Goal: Transaction & Acquisition: Book appointment/travel/reservation

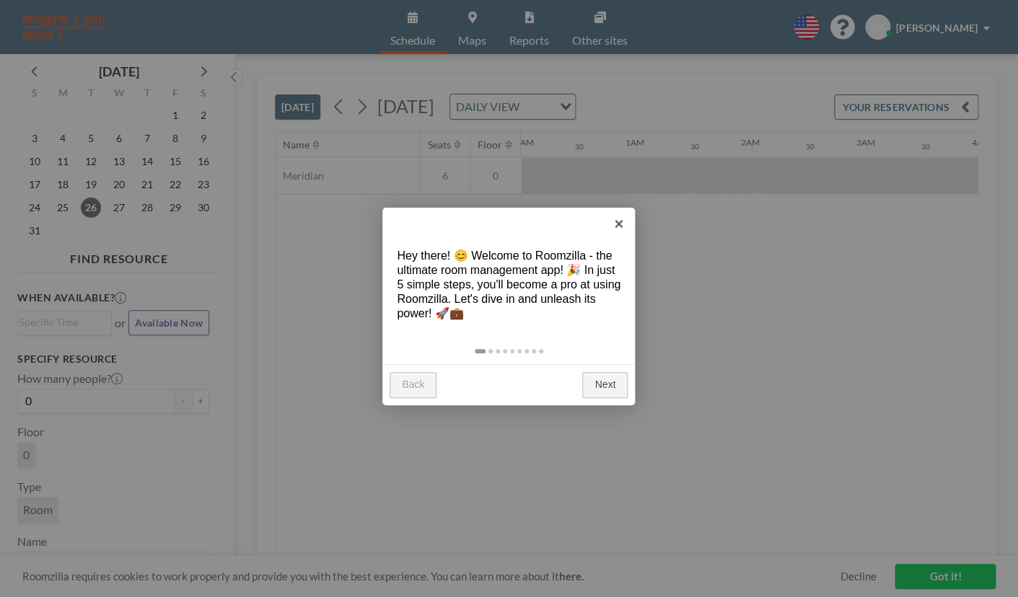
scroll to position [0, 1355]
click at [609, 386] on link "Next" at bounding box center [604, 385] width 45 height 26
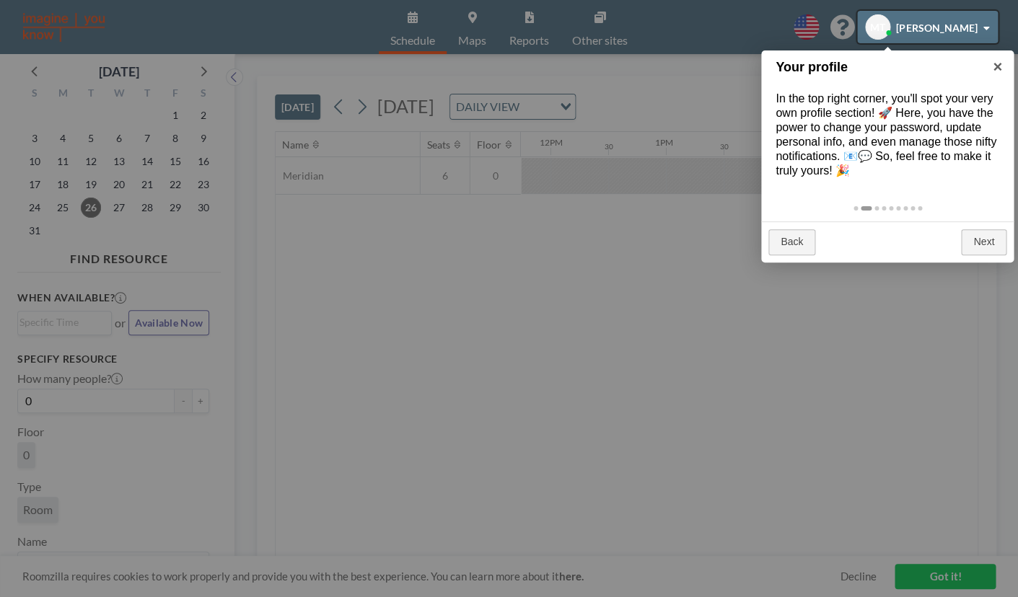
click at [988, 29] on div at bounding box center [927, 27] width 141 height 32
click at [985, 27] on div at bounding box center [927, 27] width 141 height 32
click at [873, 24] on div at bounding box center [927, 27] width 141 height 32
click at [967, 570] on div at bounding box center [509, 298] width 1018 height 597
click at [874, 38] on div at bounding box center [927, 27] width 141 height 32
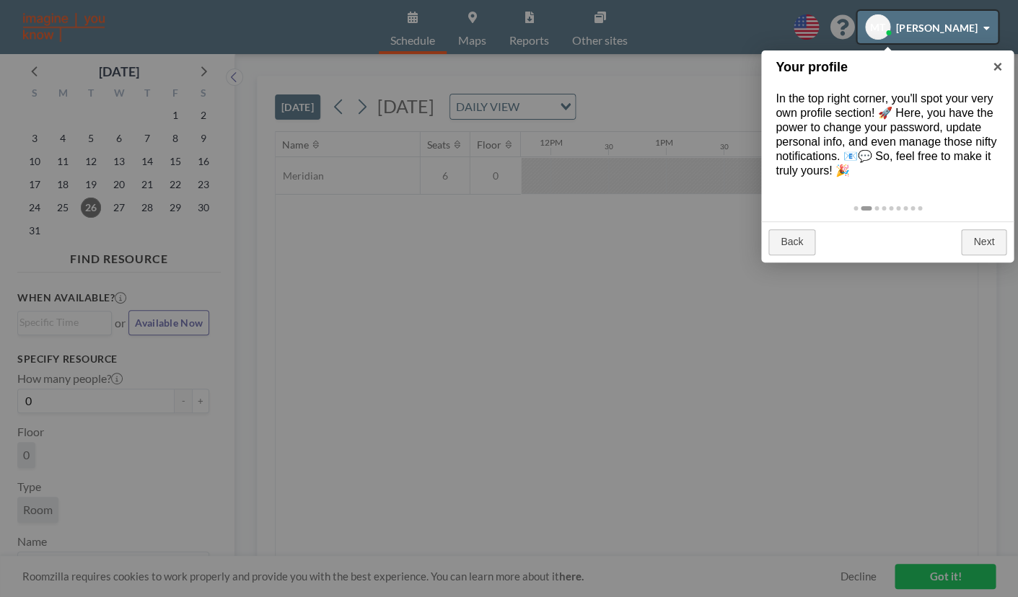
click at [985, 28] on div at bounding box center [927, 27] width 141 height 32
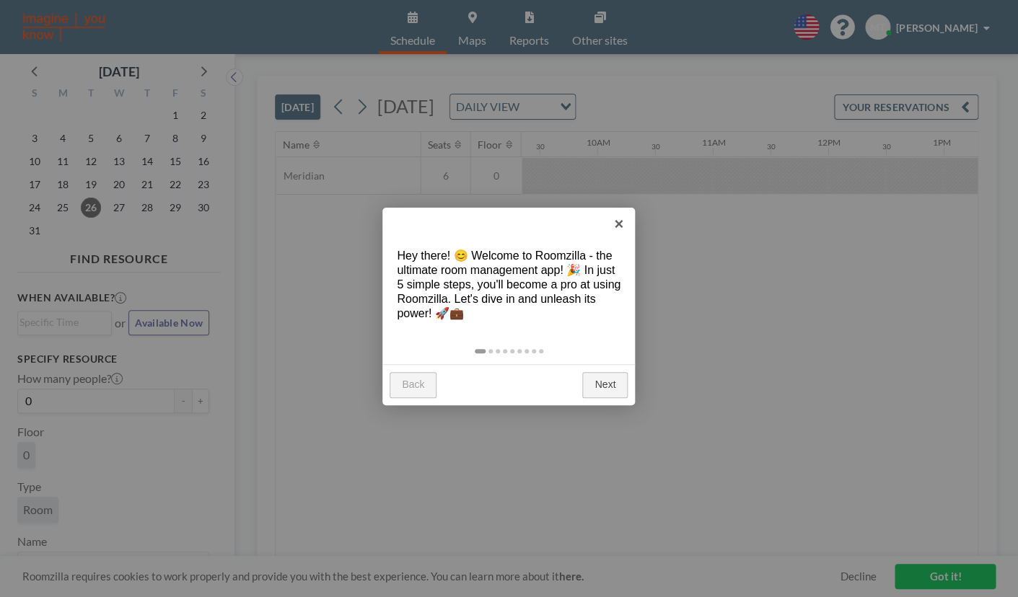
scroll to position [0, 1355]
click at [607, 387] on link "Next" at bounding box center [604, 385] width 45 height 26
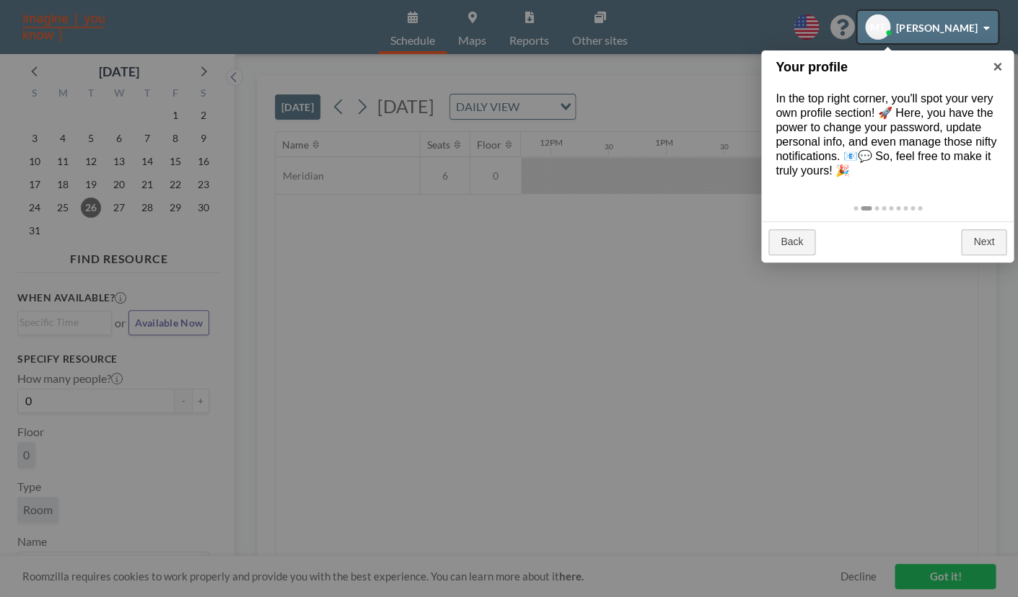
click at [987, 23] on div at bounding box center [927, 27] width 141 height 32
click at [974, 31] on div at bounding box center [927, 27] width 141 height 32
click at [938, 33] on div at bounding box center [927, 27] width 141 height 32
click at [883, 35] on div at bounding box center [927, 27] width 141 height 32
click at [877, 33] on div at bounding box center [927, 27] width 141 height 32
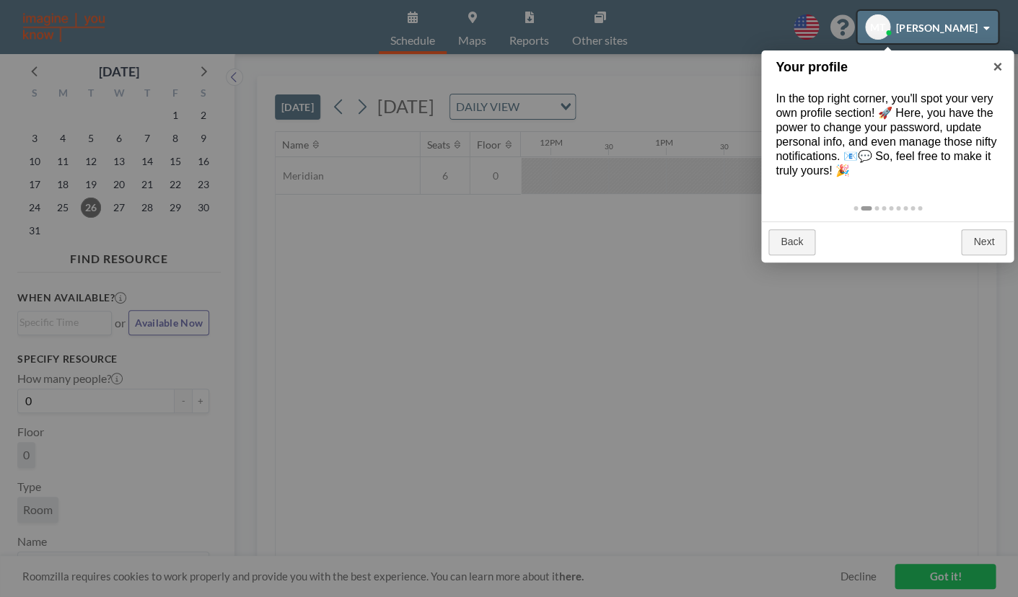
click at [871, 32] on div at bounding box center [927, 27] width 141 height 32
click at [866, 32] on div at bounding box center [927, 27] width 141 height 32
click at [802, 35] on div at bounding box center [509, 298] width 1018 height 597
click at [775, 37] on div at bounding box center [509, 298] width 1018 height 597
click at [659, 53] on div at bounding box center [509, 298] width 1018 height 597
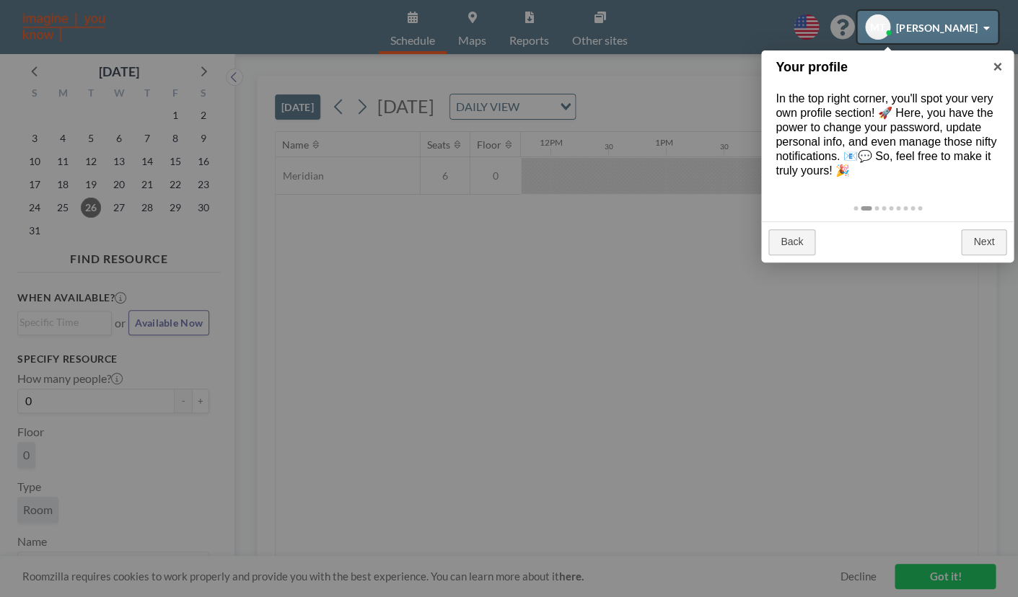
click at [918, 516] on div at bounding box center [509, 298] width 1018 height 597
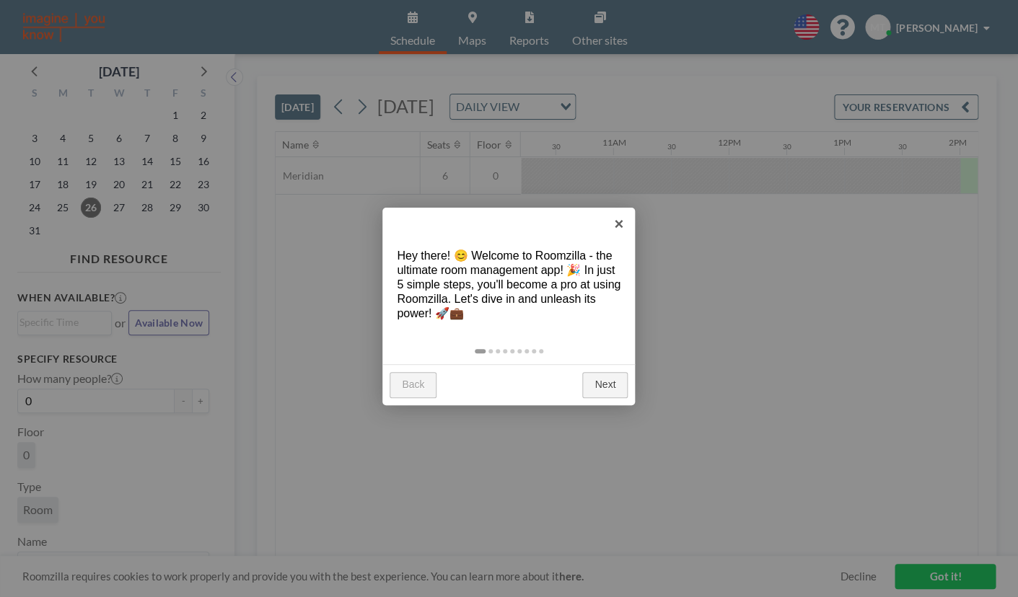
scroll to position [0, 1355]
click at [622, 223] on link "×" at bounding box center [618, 224] width 32 height 32
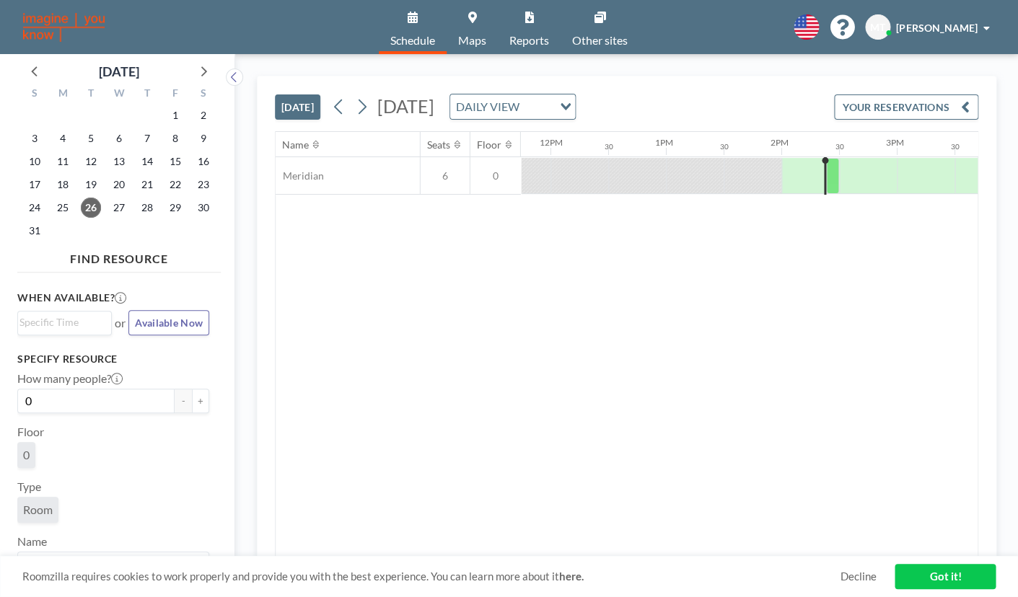
click at [788, 33] on div "English Polski 日本語 Española MT [PERSON_NAME]" at bounding box center [888, 26] width 213 height 25
click at [804, 33] on icon at bounding box center [805, 26] width 25 height 25
click at [734, 43] on div at bounding box center [509, 298] width 1018 height 597
click at [837, 177] on div at bounding box center [832, 176] width 13 height 36
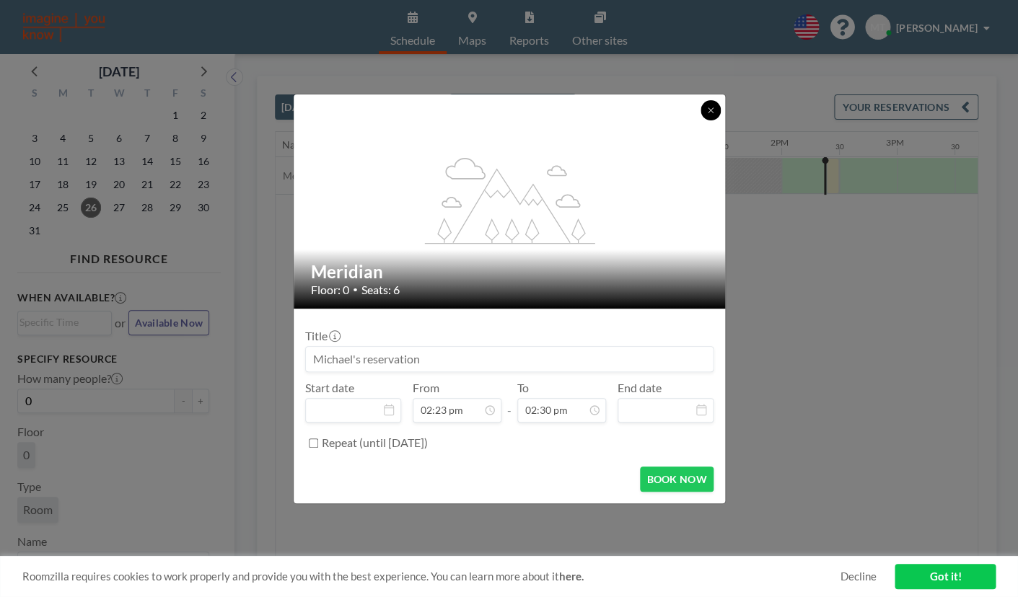
click at [716, 115] on button at bounding box center [710, 110] width 20 height 20
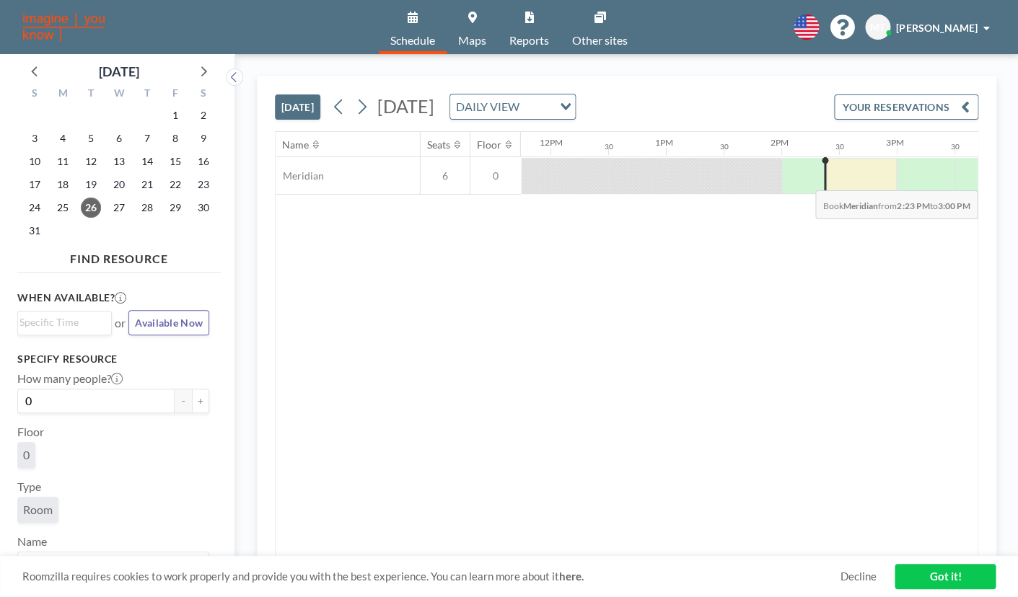
drag, startPoint x: 832, startPoint y: 177, endPoint x: 885, endPoint y: 179, distance: 52.7
click at [885, 179] on div at bounding box center [861, 176] width 71 height 36
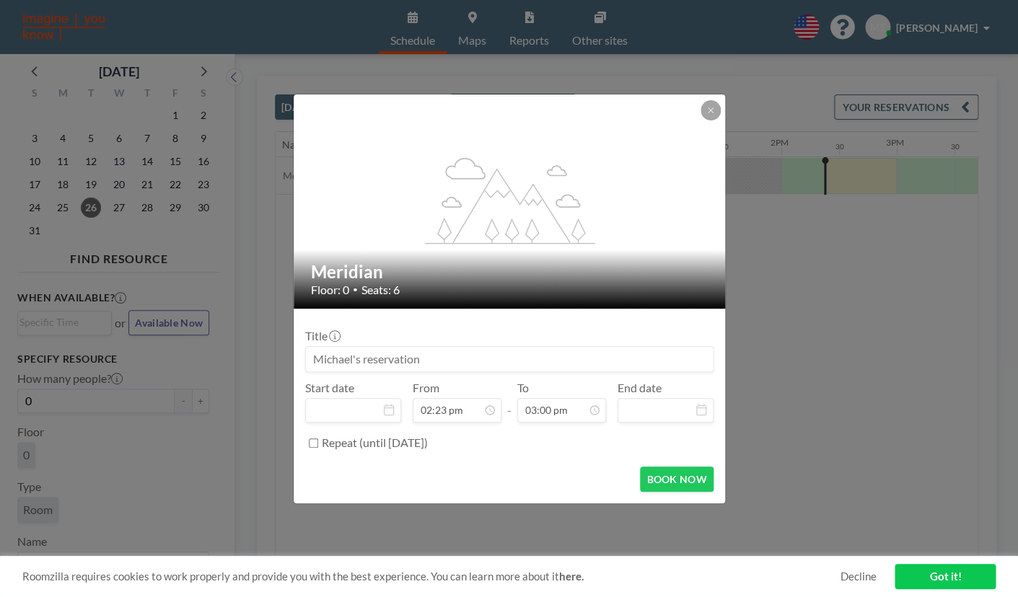
click at [480, 356] on input at bounding box center [509, 359] width 407 height 25
type input "Michael"
click at [659, 483] on button "BOOK NOW" at bounding box center [676, 479] width 73 height 25
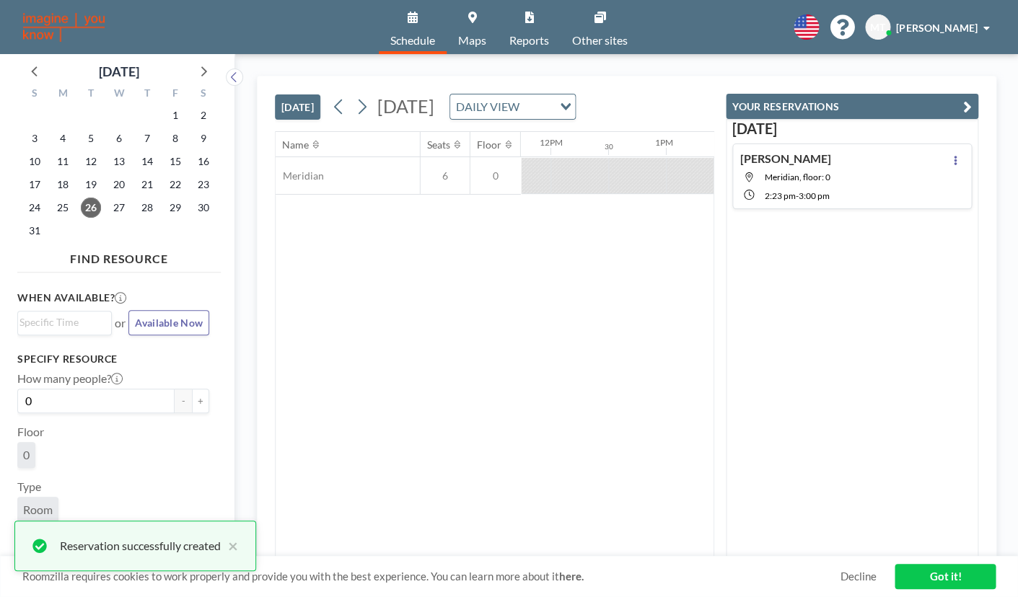
click at [969, 102] on icon "button" at bounding box center [967, 106] width 9 height 17
